Goal: Transaction & Acquisition: Purchase product/service

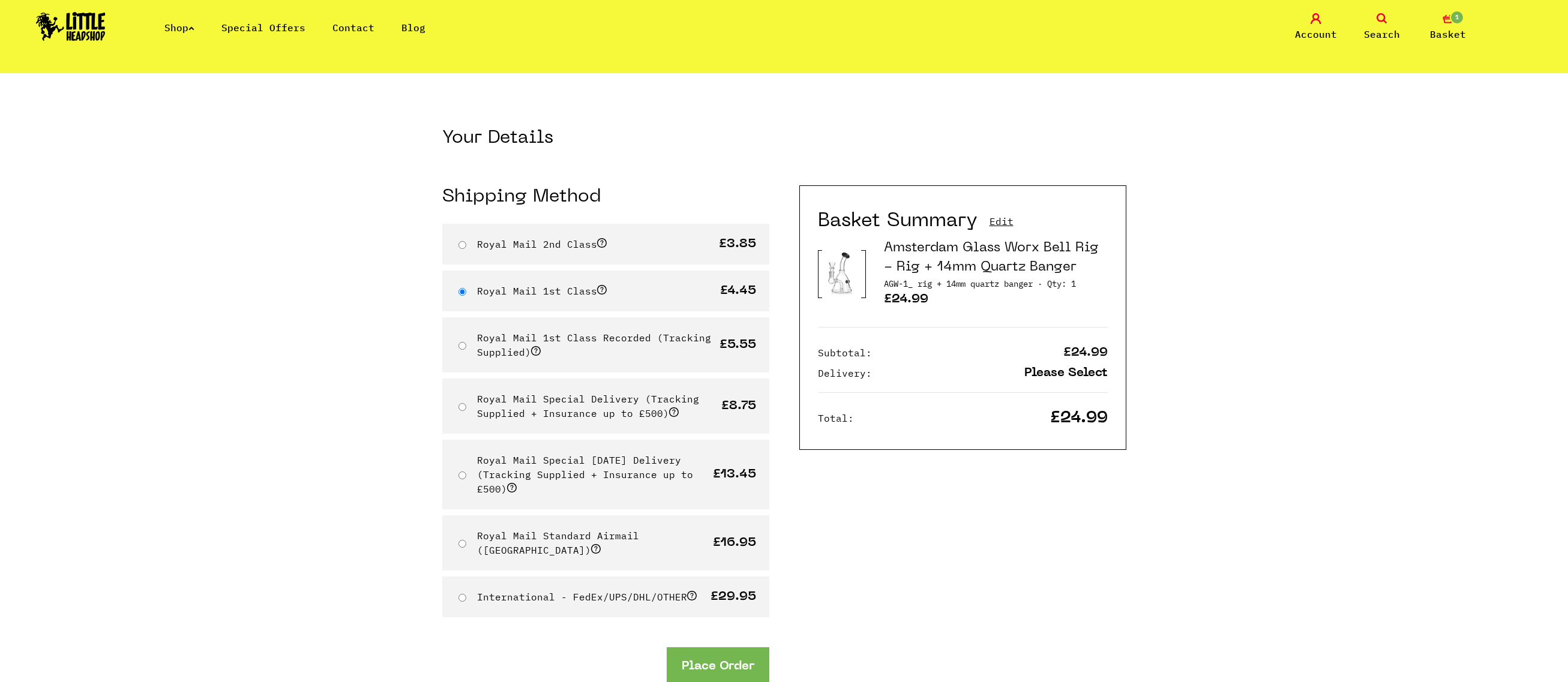
click at [193, 27] on link "Shop" at bounding box center [180, 27] width 30 height 12
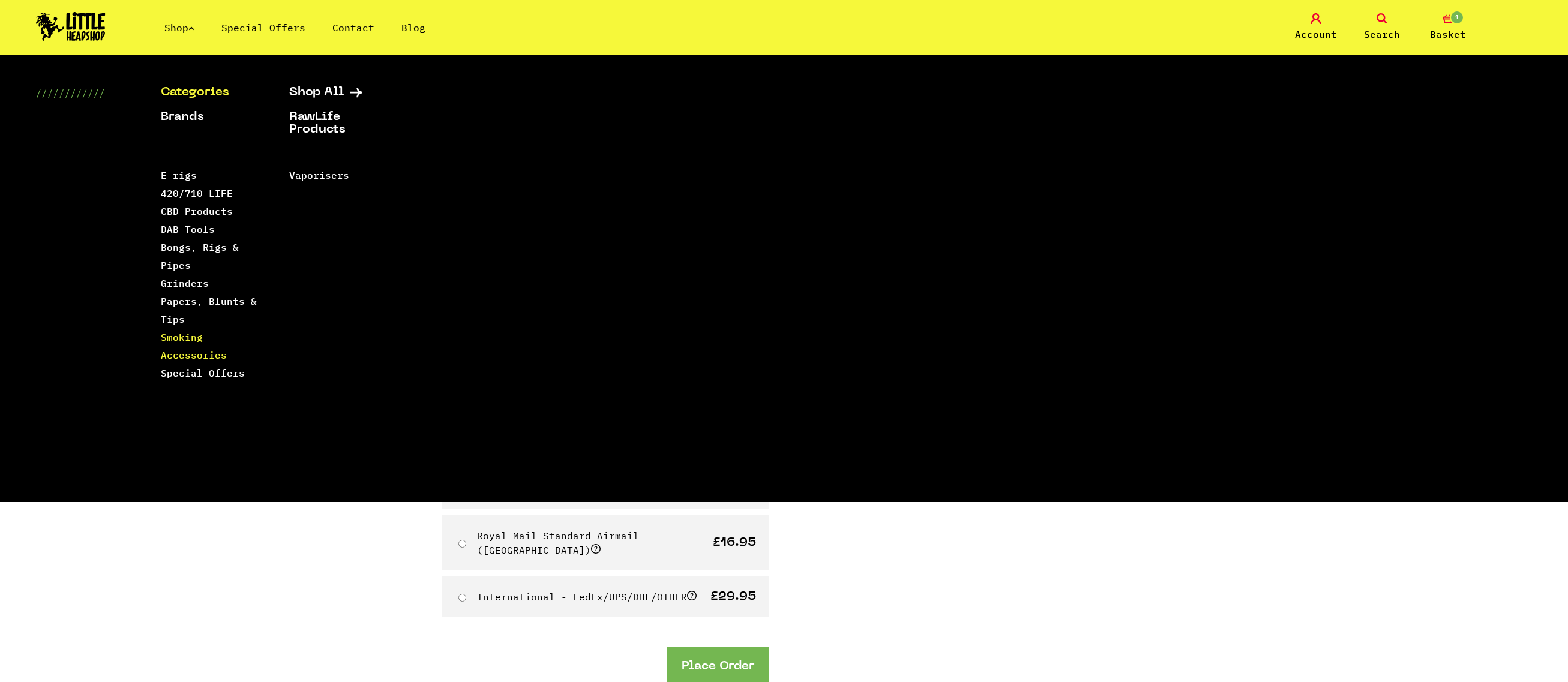
click at [175, 354] on link "Smoking Accessories" at bounding box center [193, 346] width 66 height 30
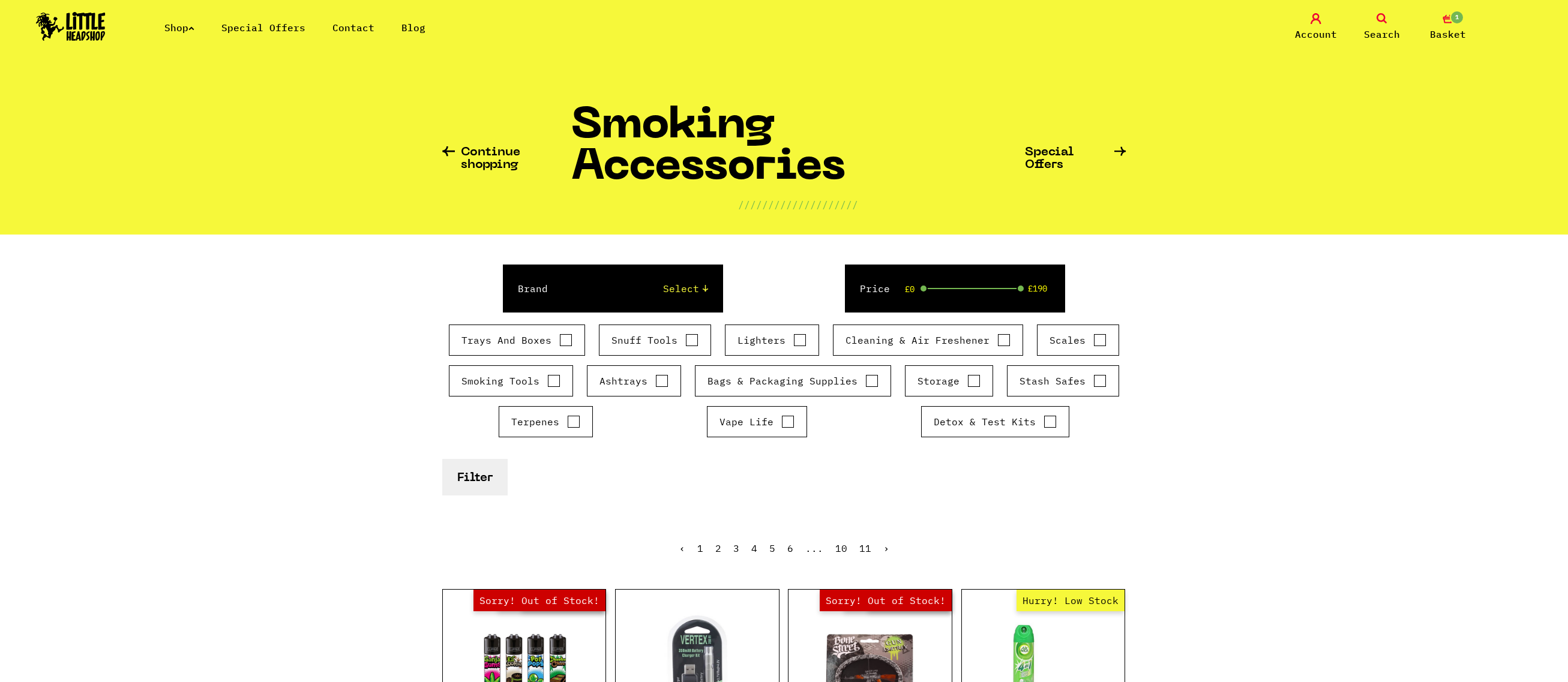
click at [193, 27] on icon at bounding box center [192, 28] width 6 height 5
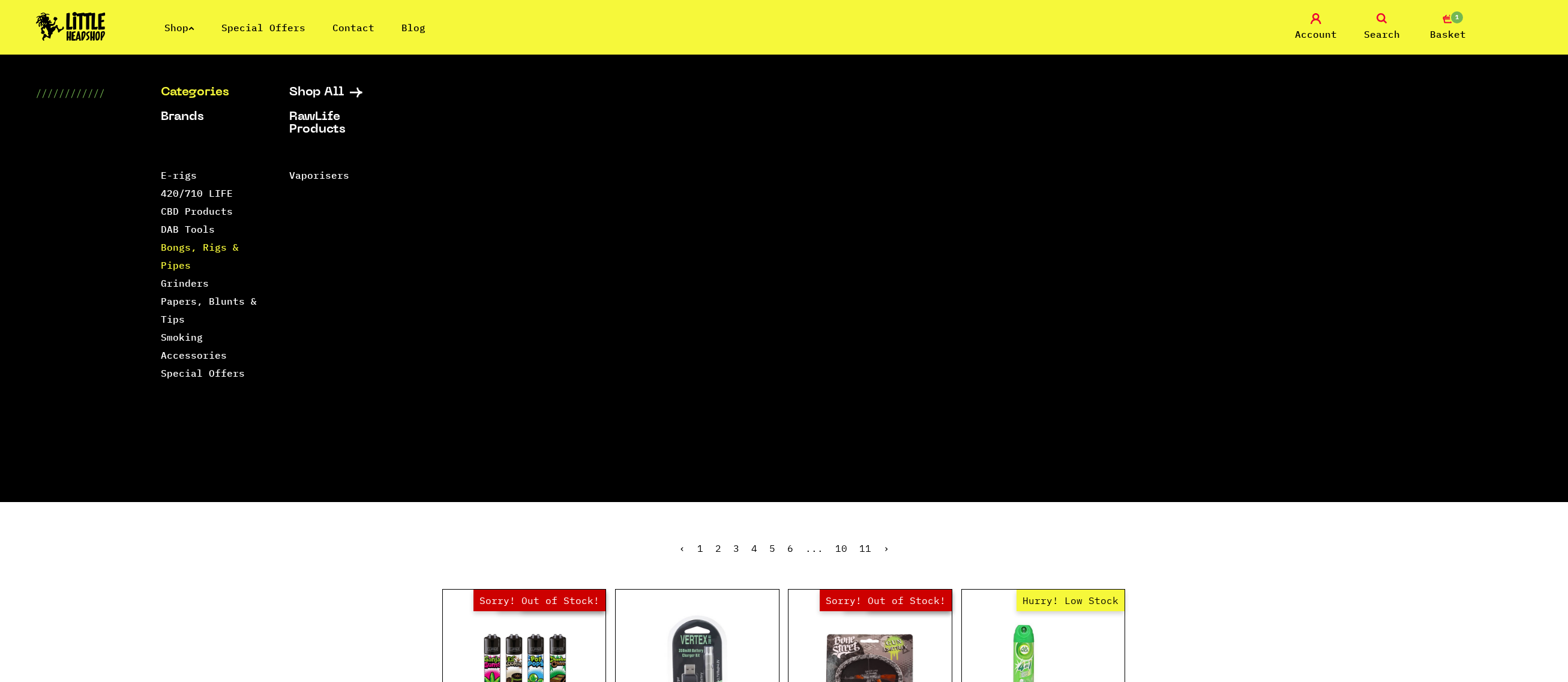
click at [185, 248] on link "Bongs, Rigs & Pipes" at bounding box center [200, 256] width 78 height 30
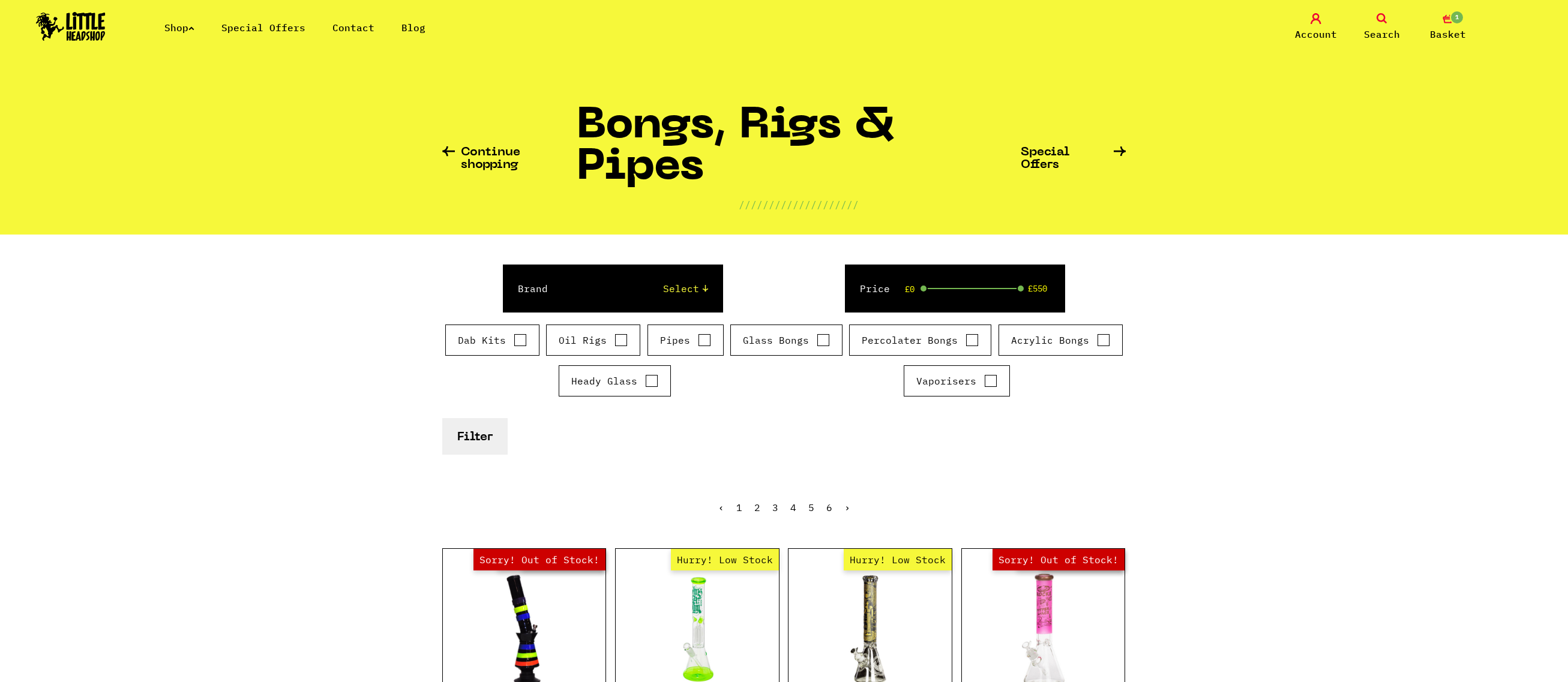
scroll to position [320, 0]
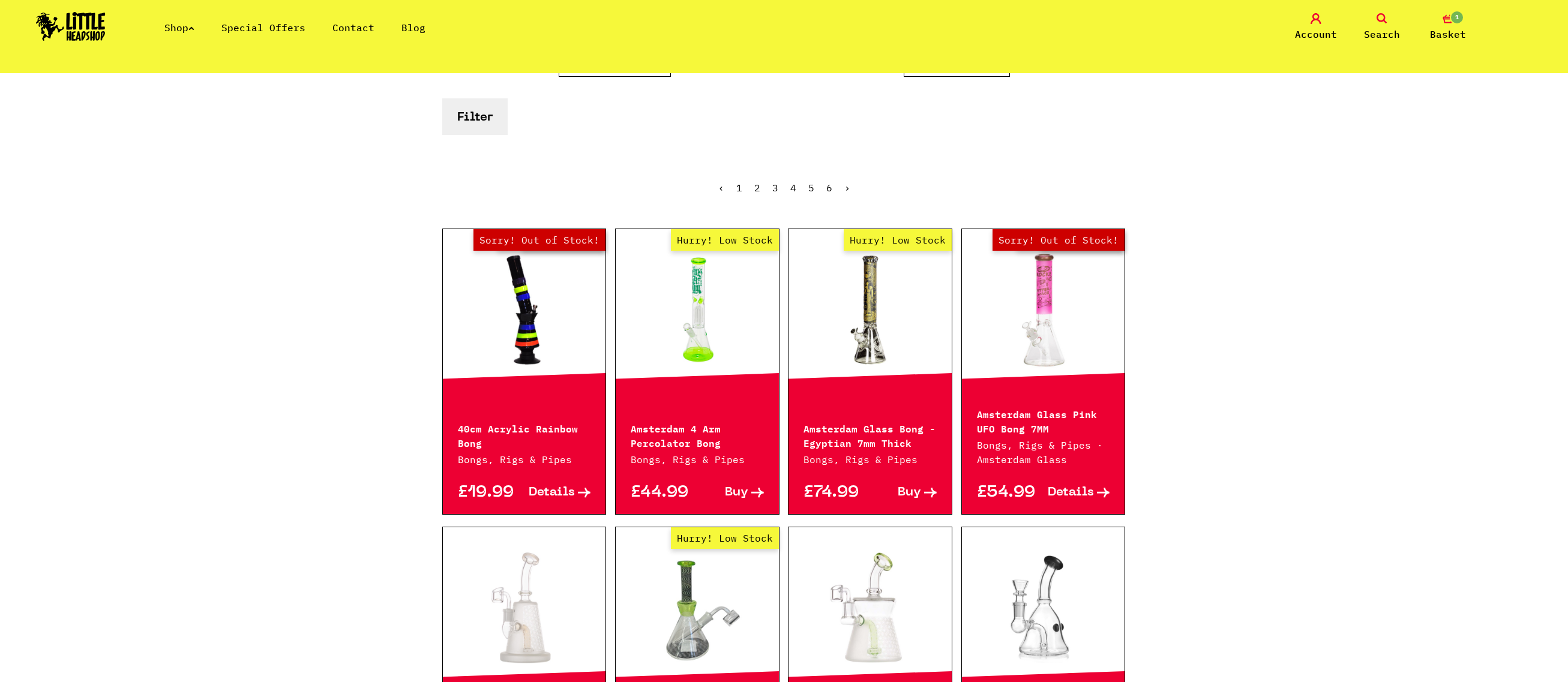
click at [1455, 35] on span "Basket" at bounding box center [1448, 34] width 36 height 15
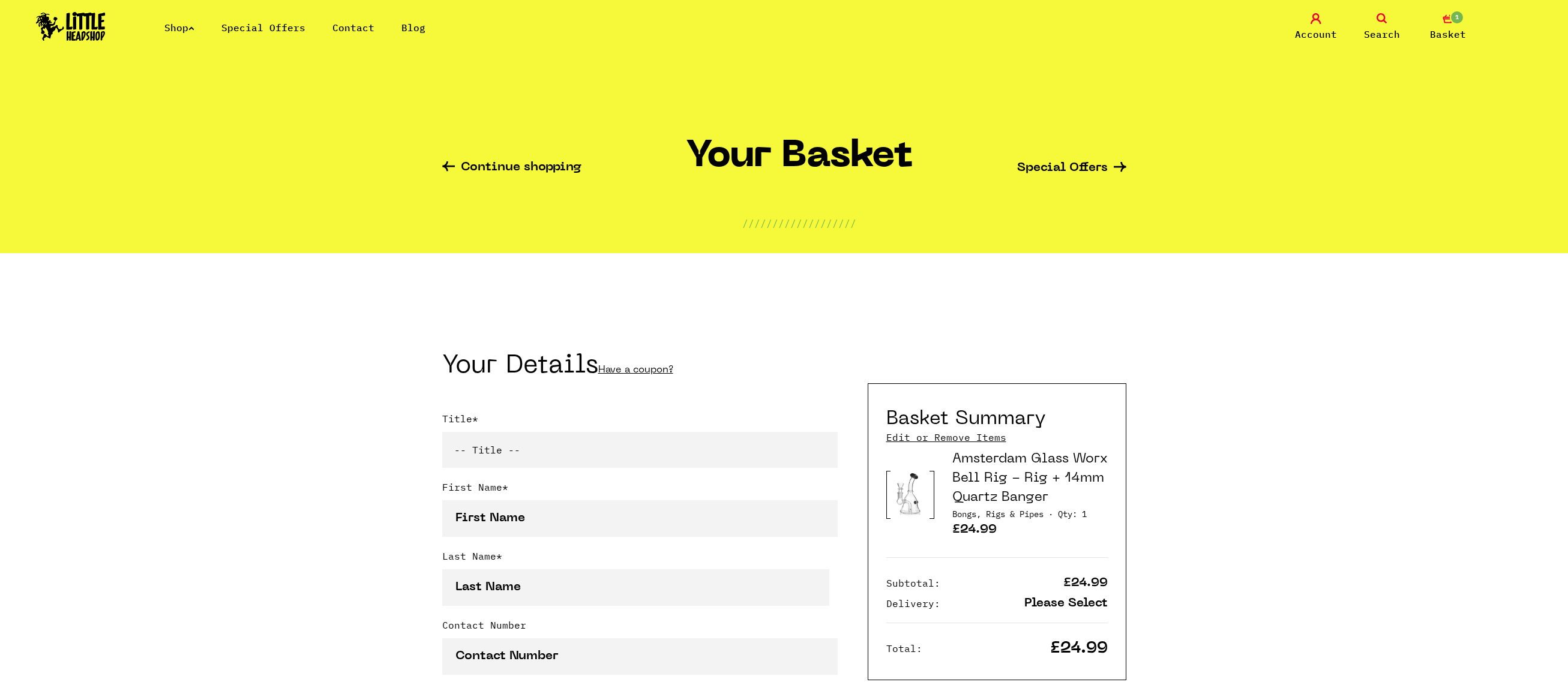
click at [486, 161] on link "Continue shopping" at bounding box center [512, 167] width 139 height 14
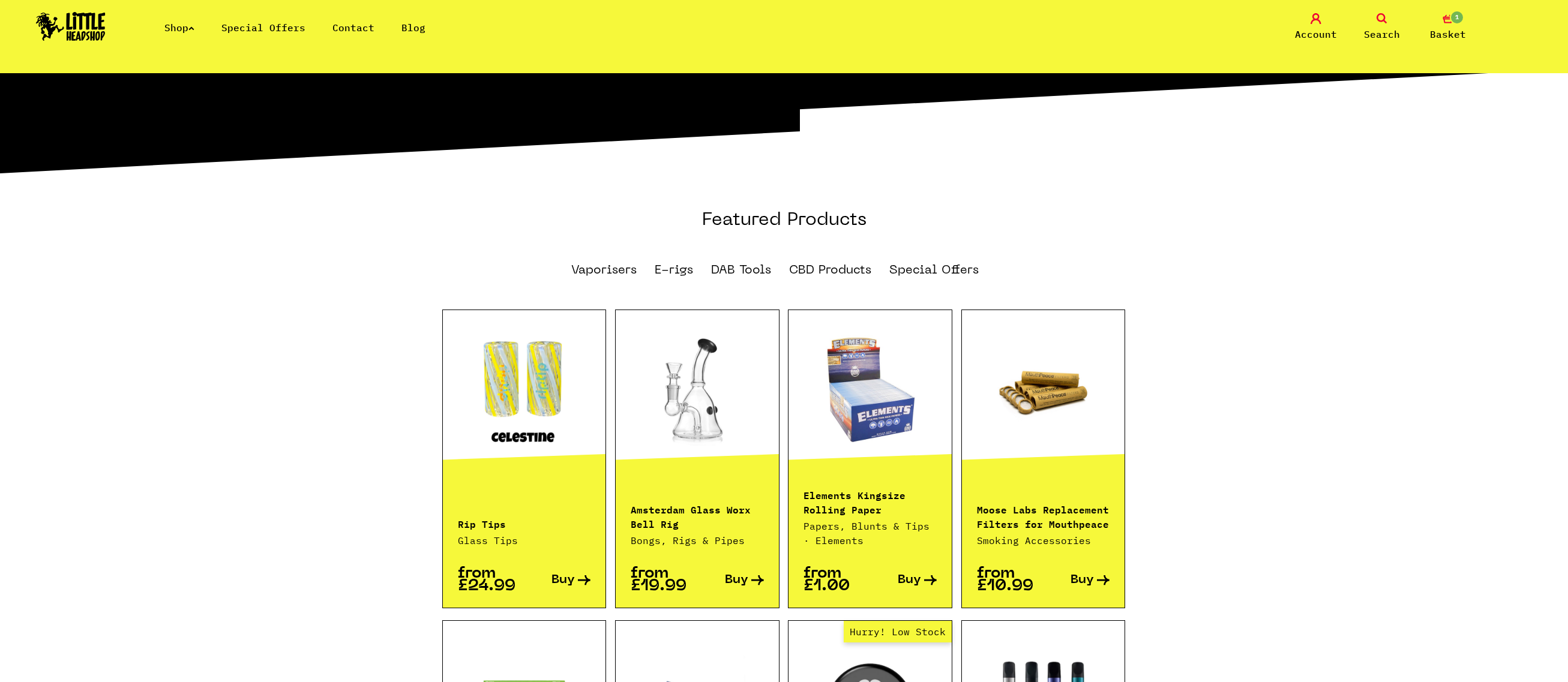
scroll to position [320, 0]
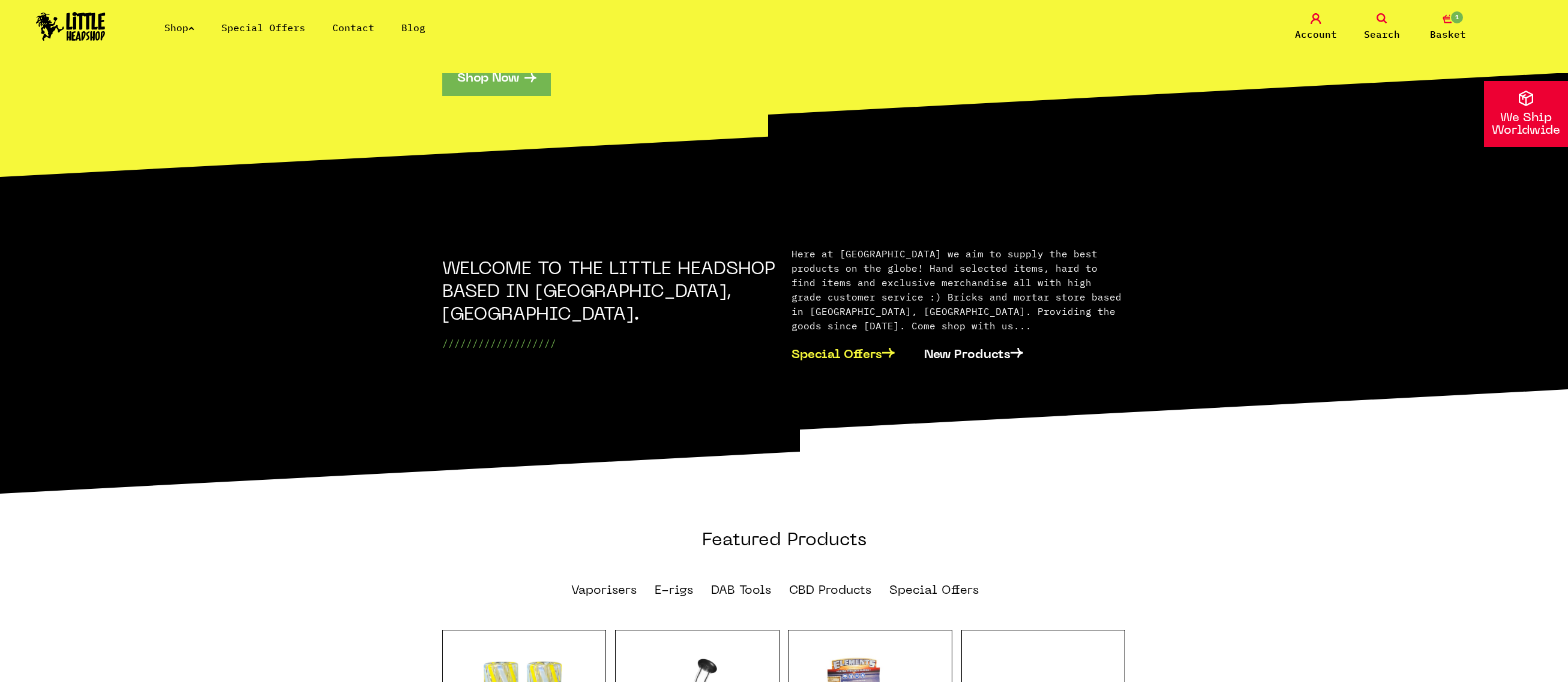
click at [858, 340] on link "Special Offers" at bounding box center [851, 353] width 118 height 36
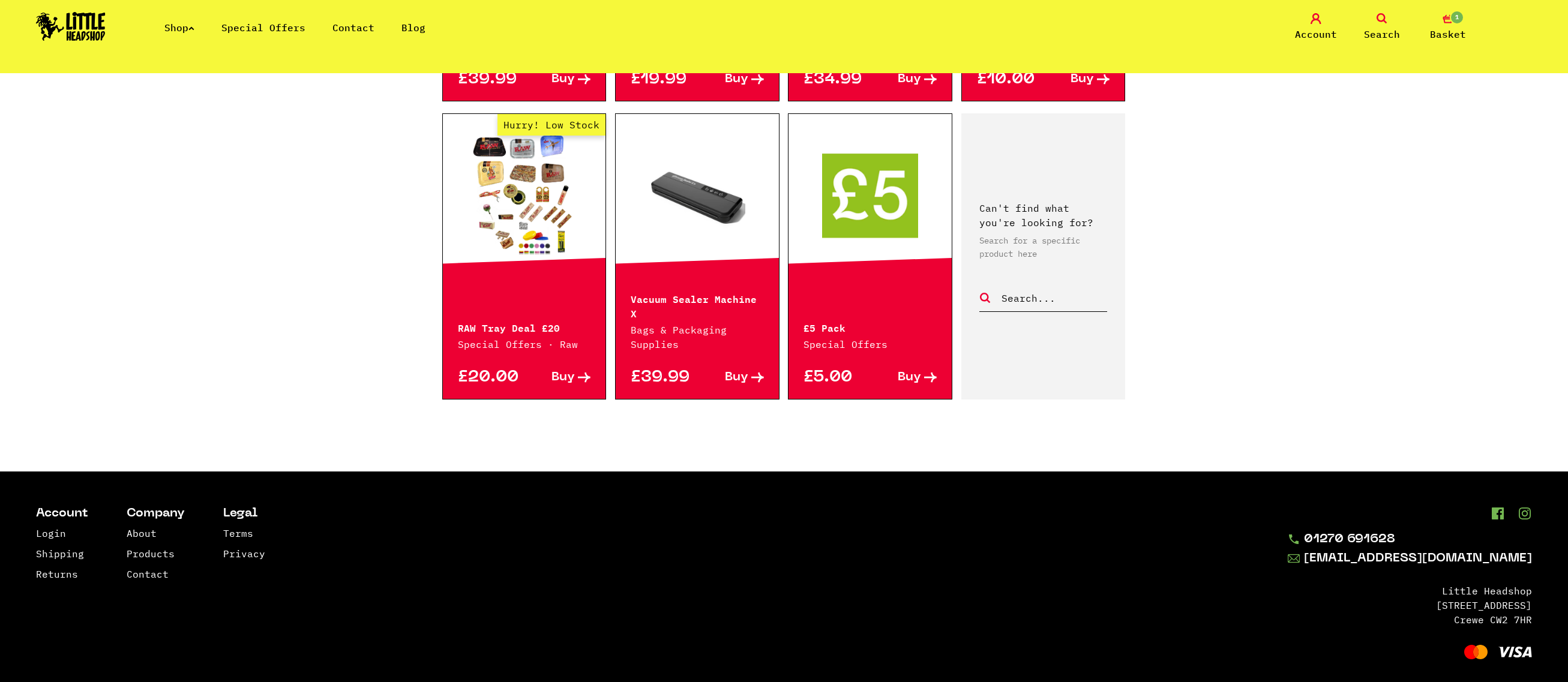
scroll to position [884, 0]
